Goal: Transaction & Acquisition: Book appointment/travel/reservation

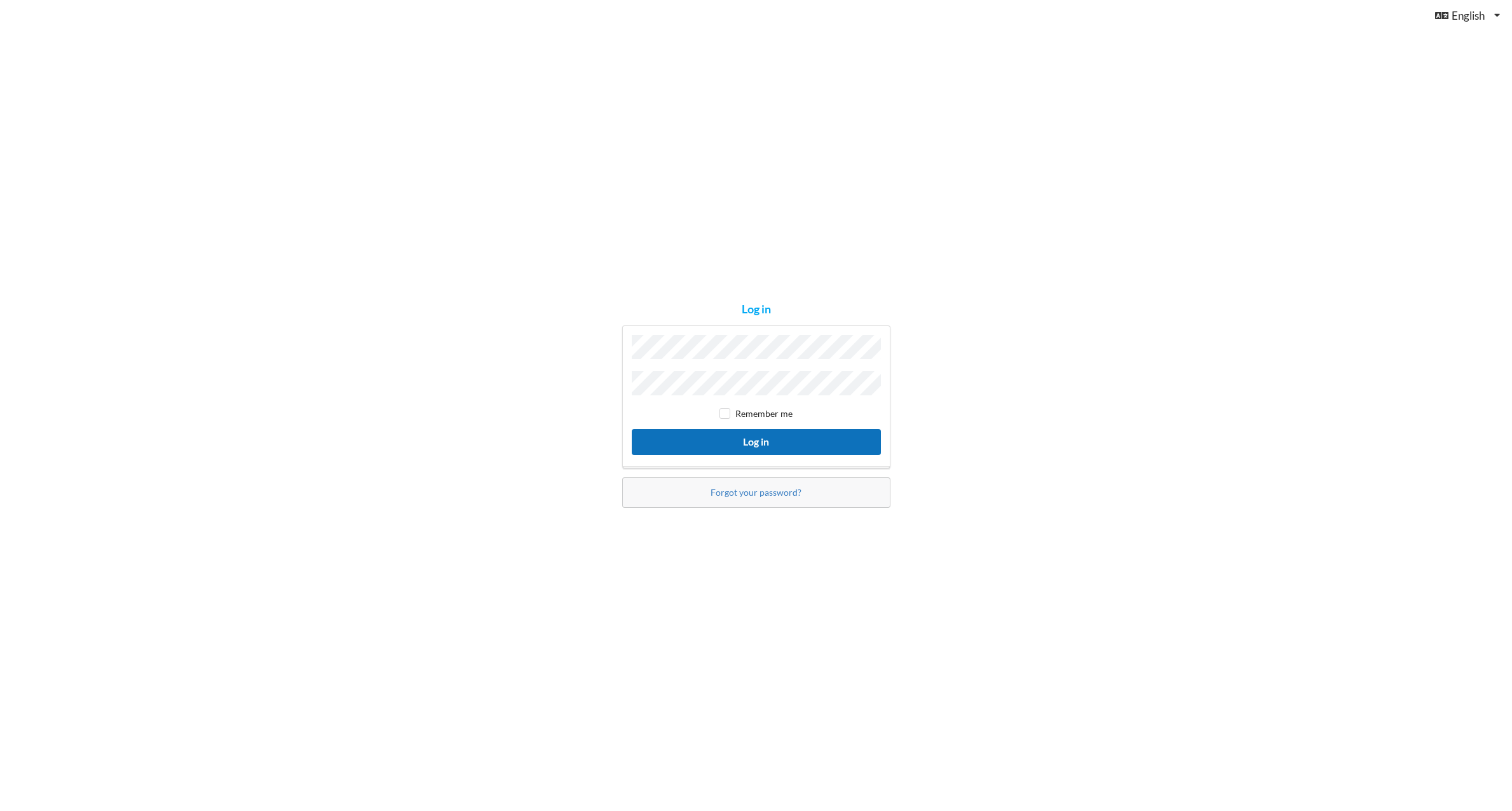
click at [720, 436] on button "Log in" at bounding box center [756, 442] width 249 height 26
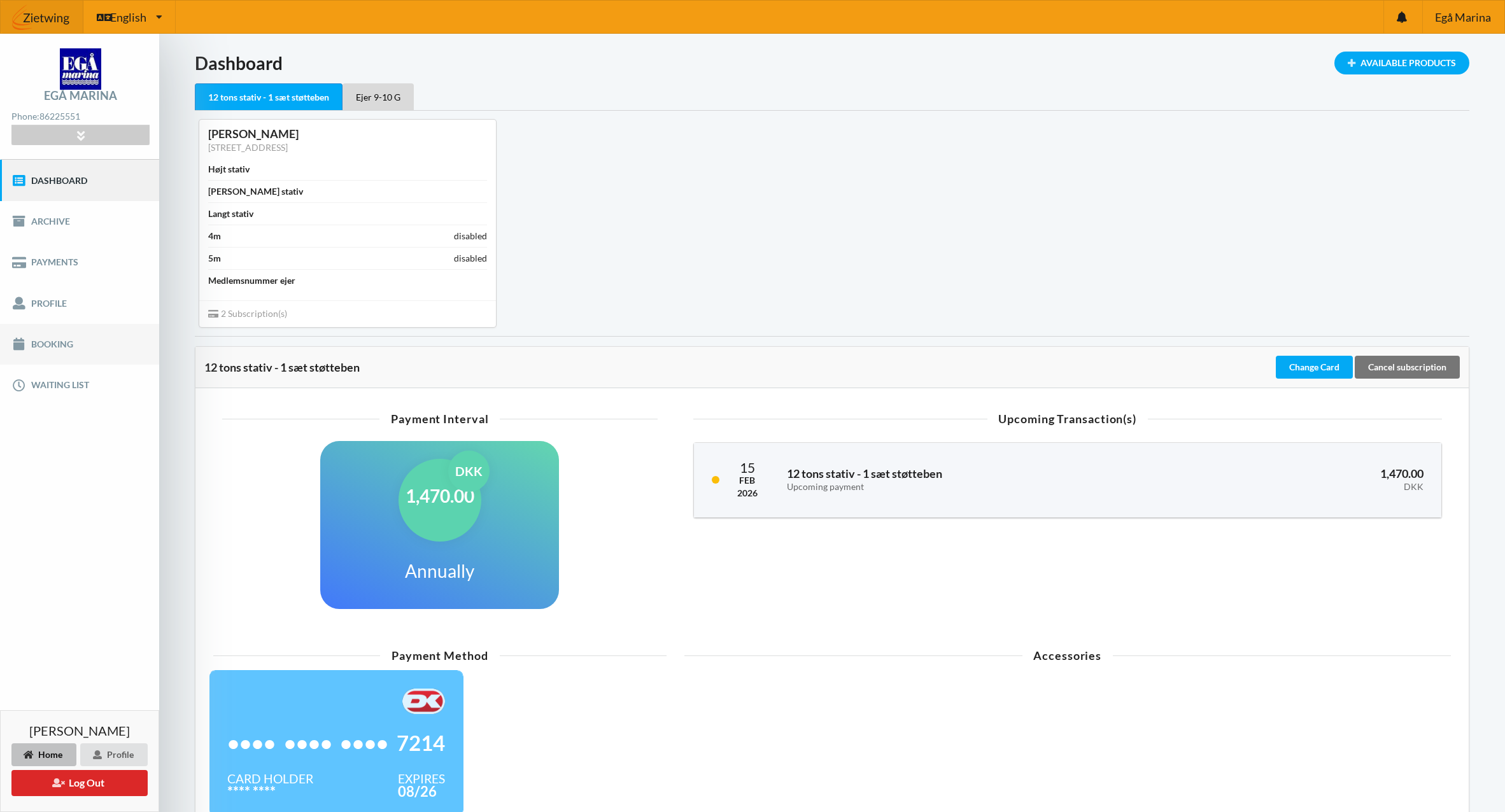
click at [49, 337] on link "Booking" at bounding box center [79, 344] width 159 height 41
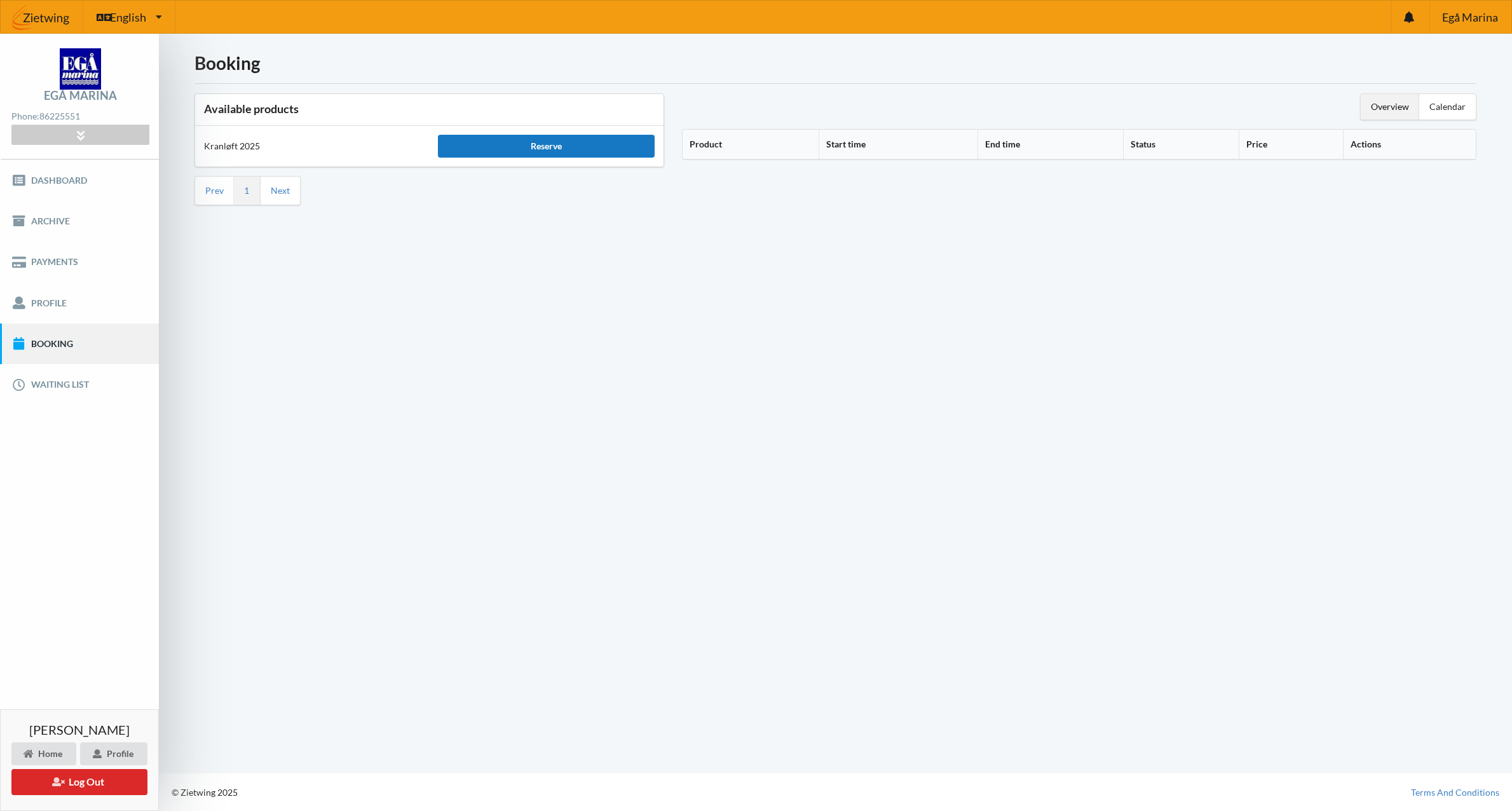
click at [579, 148] on div "Reserve" at bounding box center [545, 146] width 216 height 23
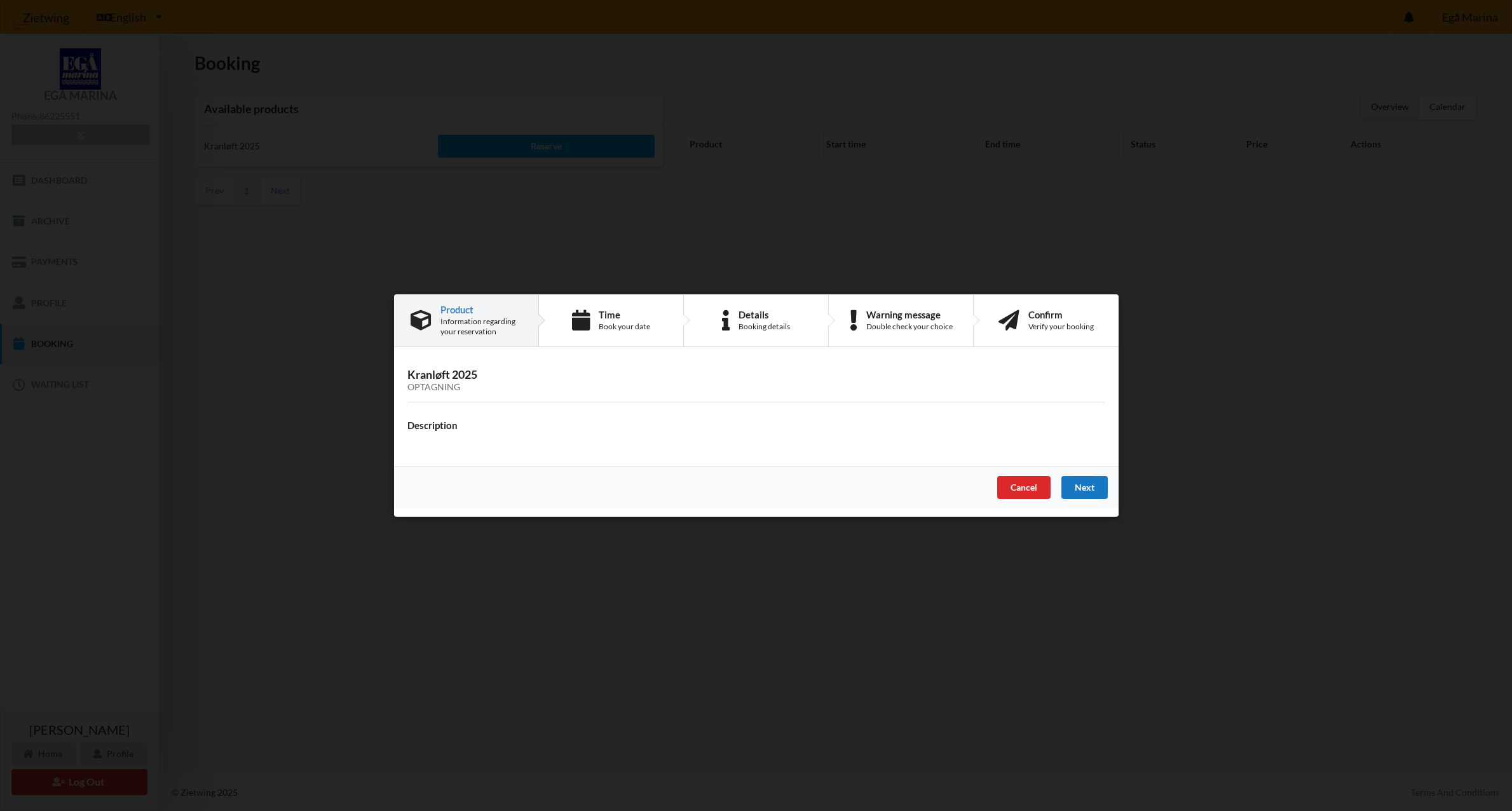
click at [1080, 486] on div "Next" at bounding box center [1084, 487] width 47 height 23
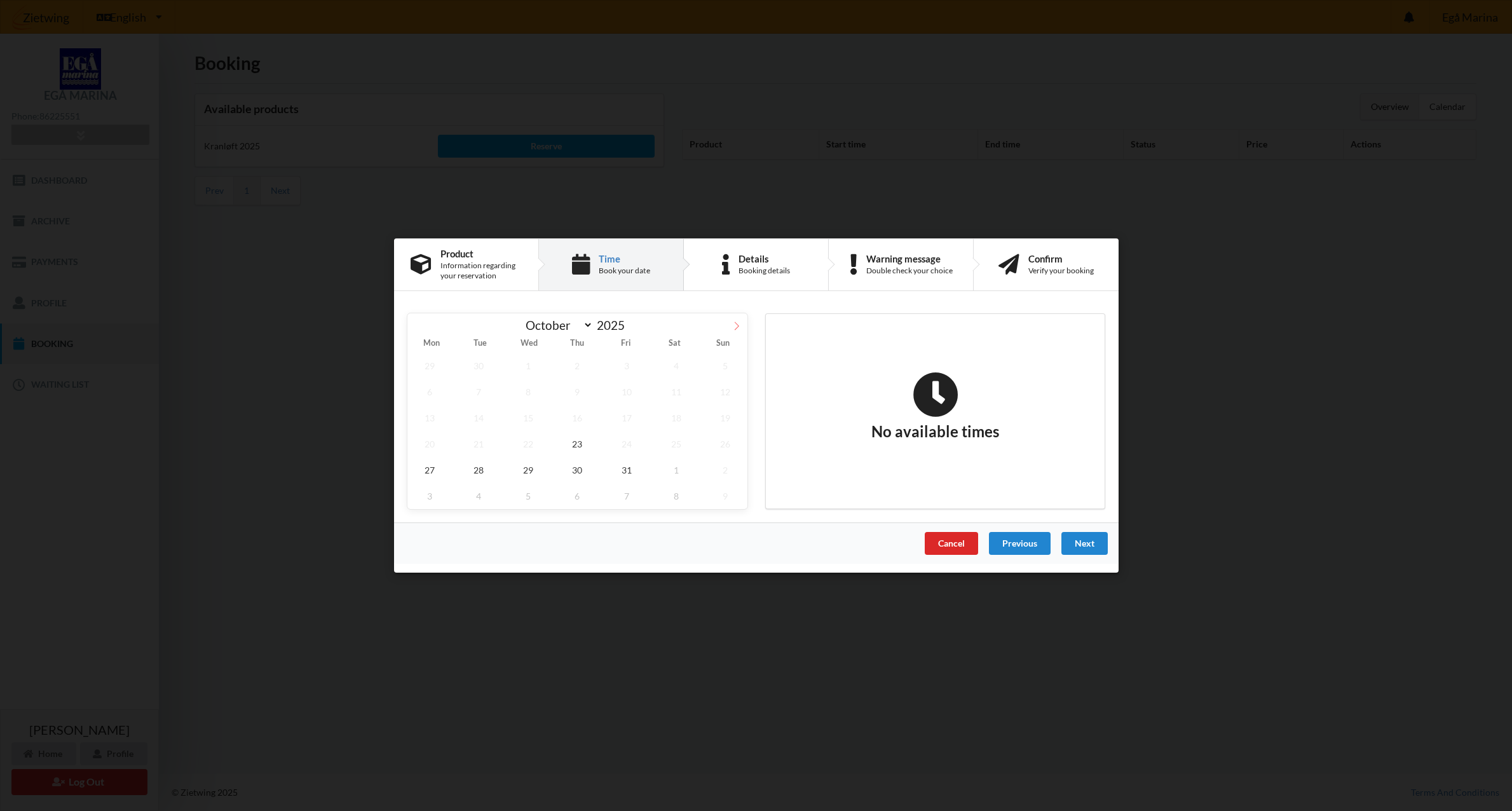
click at [735, 325] on icon at bounding box center [737, 326] width 9 height 9
click at [413, 325] on span at bounding box center [418, 324] width 22 height 22
select select "9"
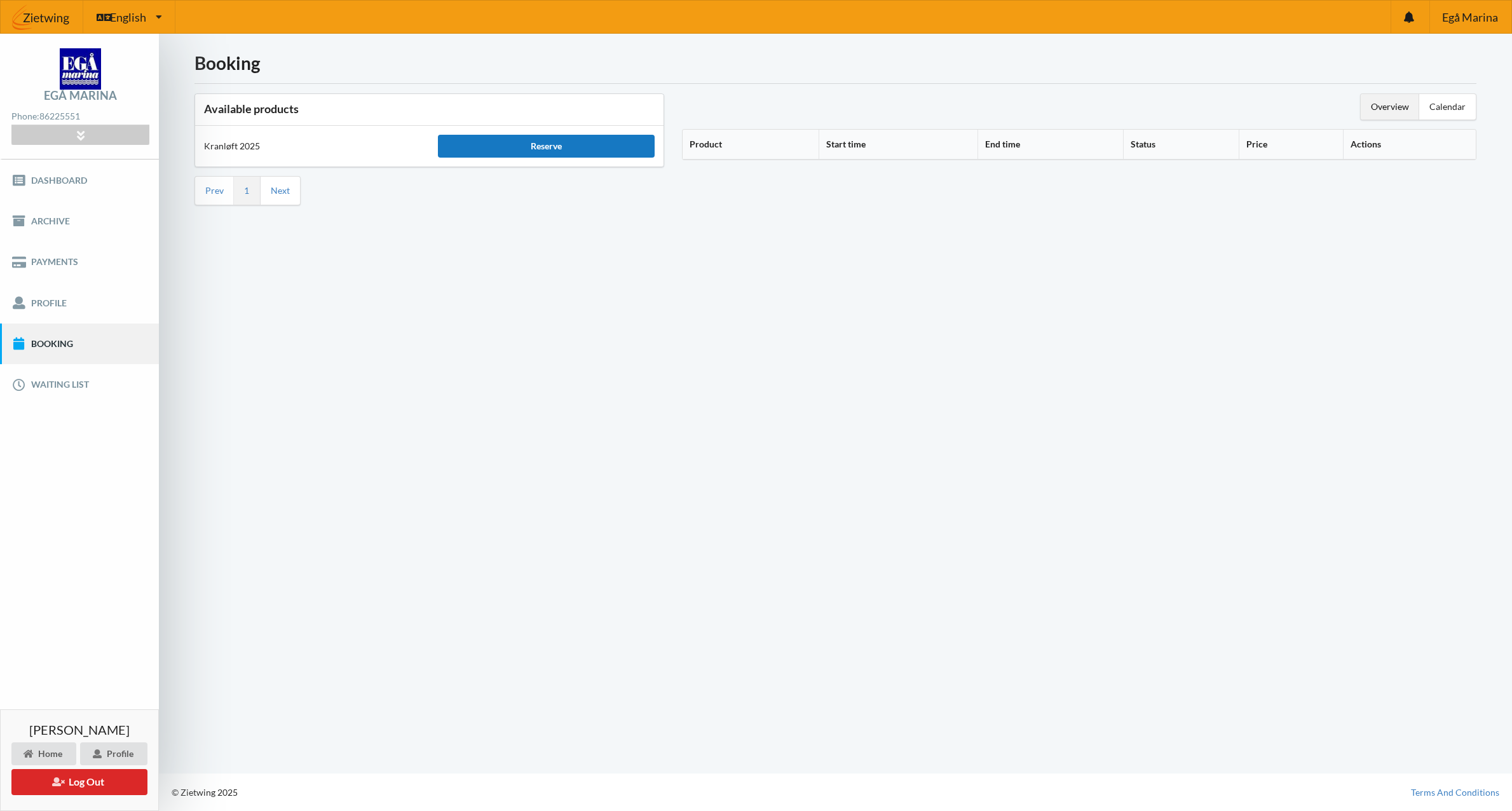
click at [507, 151] on div "Reserve" at bounding box center [545, 146] width 216 height 23
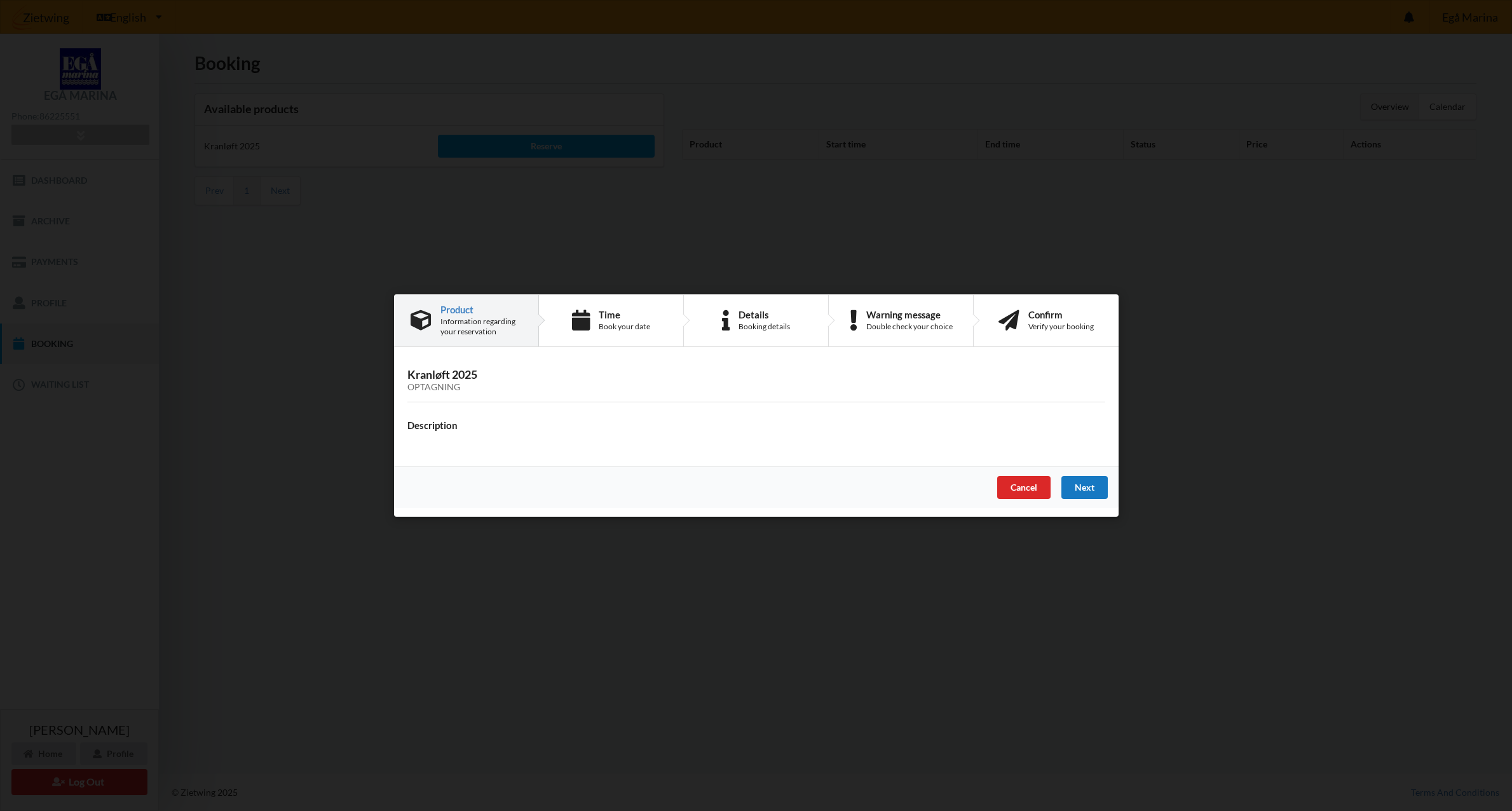
click at [1078, 489] on div "Next" at bounding box center [1084, 487] width 47 height 23
